Goal: Entertainment & Leisure: Consume media (video, audio)

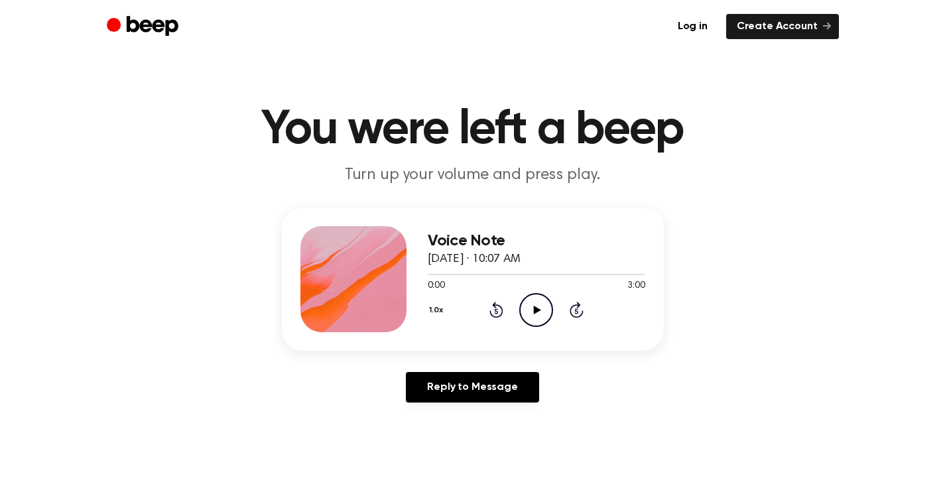
click at [520, 313] on circle at bounding box center [536, 310] width 32 height 32
click at [439, 310] on button "1.0x" at bounding box center [438, 310] width 21 height 23
click at [459, 441] on li "1.5x" at bounding box center [453, 439] width 51 height 25
click at [439, 311] on button "1.5x" at bounding box center [438, 310] width 20 height 23
click at [447, 415] on span "1.2x" at bounding box center [449, 415] width 17 height 14
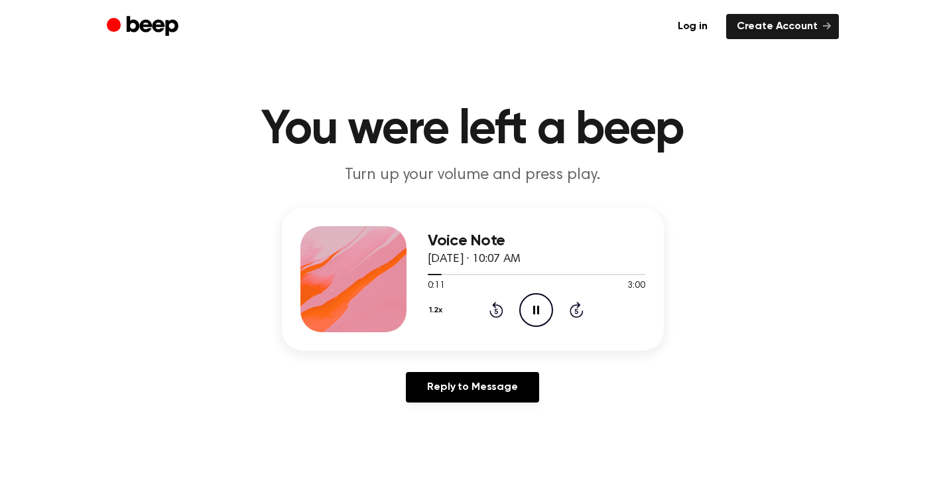
click at [434, 312] on button "1.2x" at bounding box center [438, 310] width 20 height 23
click at [447, 384] on span "1.0x" at bounding box center [449, 390] width 17 height 14
click at [436, 272] on span at bounding box center [440, 274] width 11 height 11
click at [438, 311] on button "1.0x" at bounding box center [438, 310] width 21 height 23
click at [450, 414] on span "1.2x" at bounding box center [449, 415] width 17 height 14
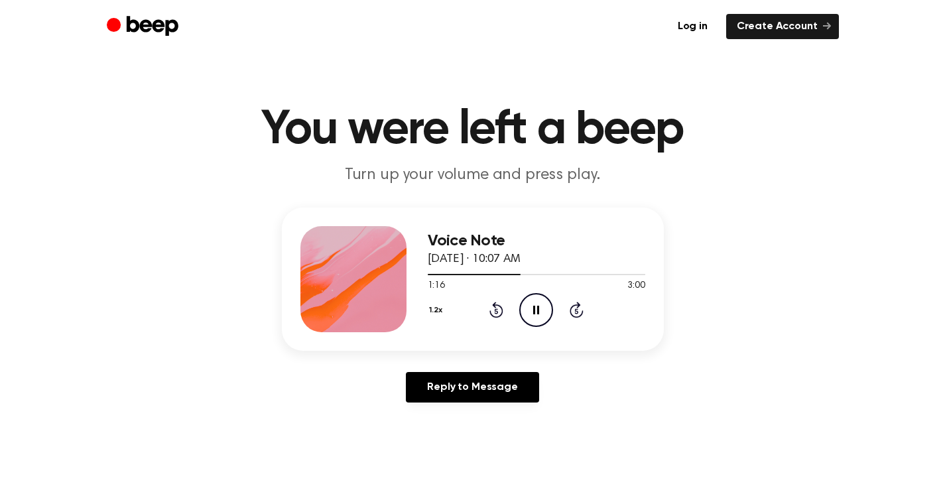
click at [438, 315] on button "1.2x" at bounding box center [438, 310] width 20 height 23
click at [777, 322] on div "Voice Note [DATE] · 10:07 AM 1:28 3:00 Your browser does not support the [objec…" at bounding box center [472, 309] width 913 height 205
click at [434, 316] on button "1.2x" at bounding box center [438, 310] width 20 height 23
click at [450, 432] on span "1.5x" at bounding box center [449, 439] width 17 height 14
click at [435, 312] on button "1.5x" at bounding box center [438, 310] width 20 height 23
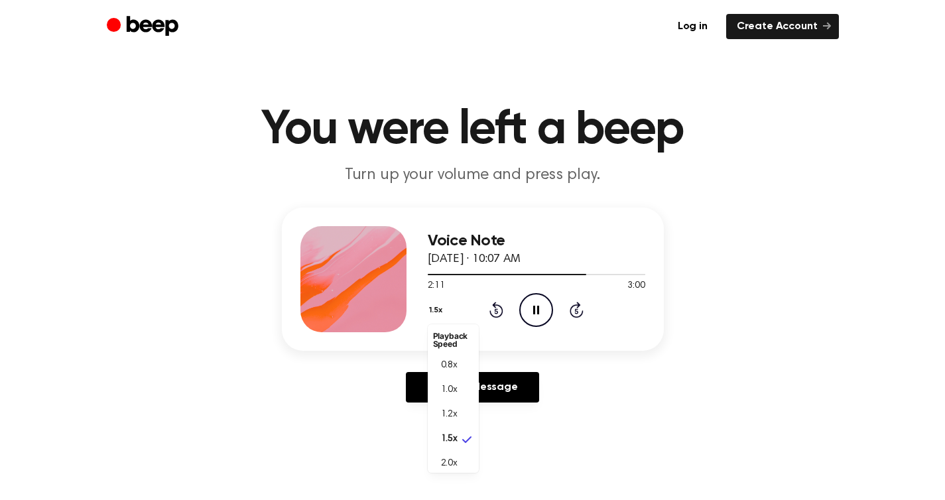
click at [787, 313] on div "Voice Note [DATE] · 10:07 AM 2:11 3:00 Your browser does not support the [objec…" at bounding box center [472, 309] width 913 height 205
